Goal: Task Accomplishment & Management: Manage account settings

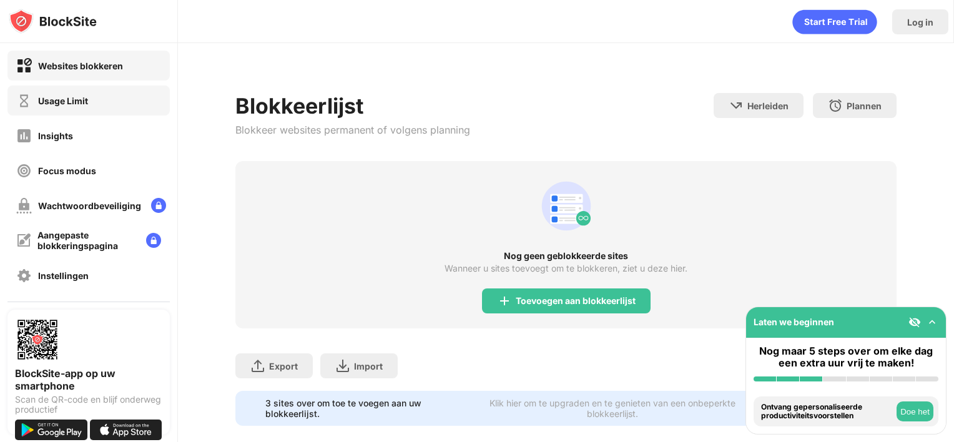
click at [116, 97] on div "Usage Limit" at bounding box center [88, 101] width 162 height 30
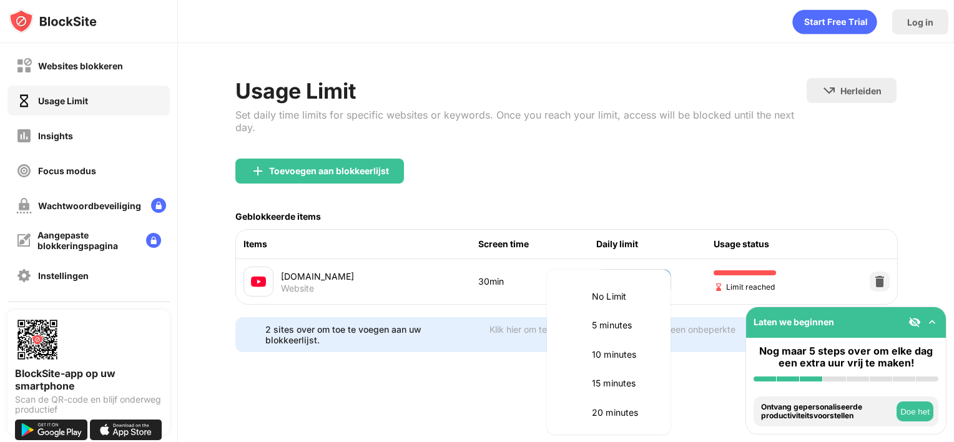
click at [638, 270] on body "Websites blokkeren Usage Limit Insights Focus modus Wachtwoordbeveiliging Aange…" at bounding box center [477, 221] width 954 height 442
click at [622, 373] on li "35 minutes" at bounding box center [609, 381] width 109 height 29
type input "**"
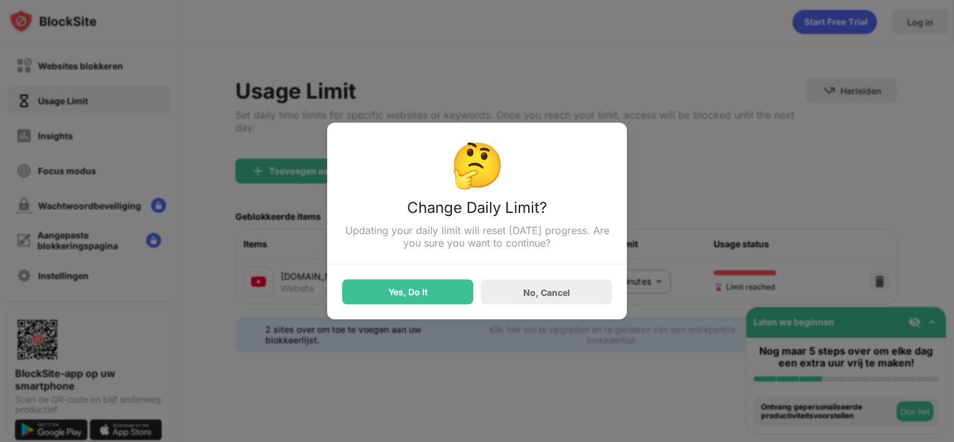
click at [385, 307] on div "🤔 Change Daily Limit? Updating your daily limit will reset [DATE] progress. Are…" at bounding box center [477, 221] width 300 height 197
click at [395, 297] on div "Yes, Do It" at bounding box center [408, 292] width 39 height 10
